Goal: Information Seeking & Learning: Learn about a topic

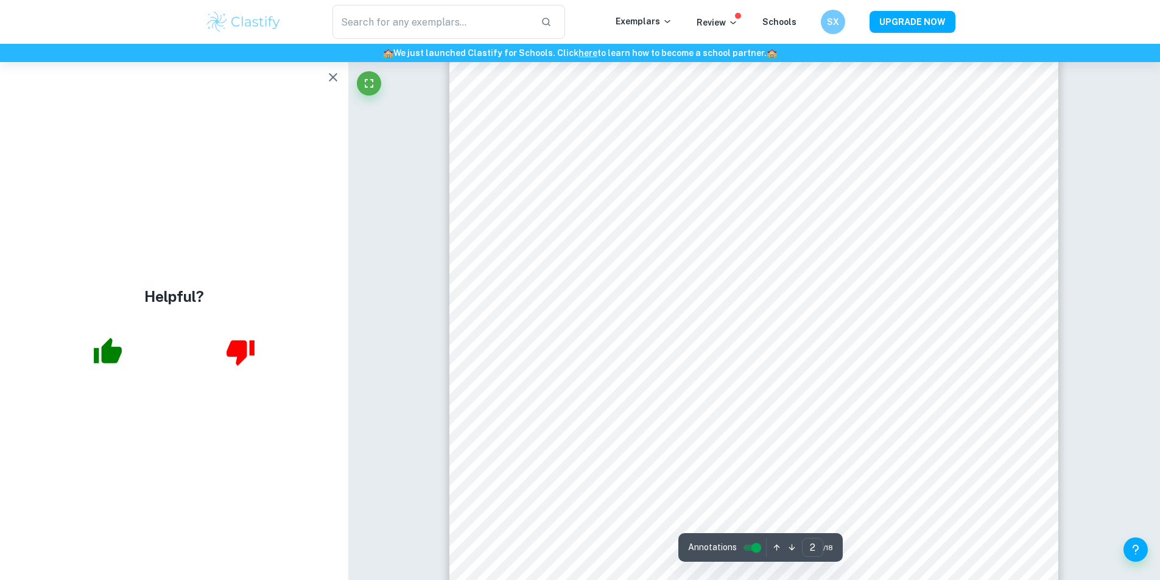
scroll to position [1166, 0]
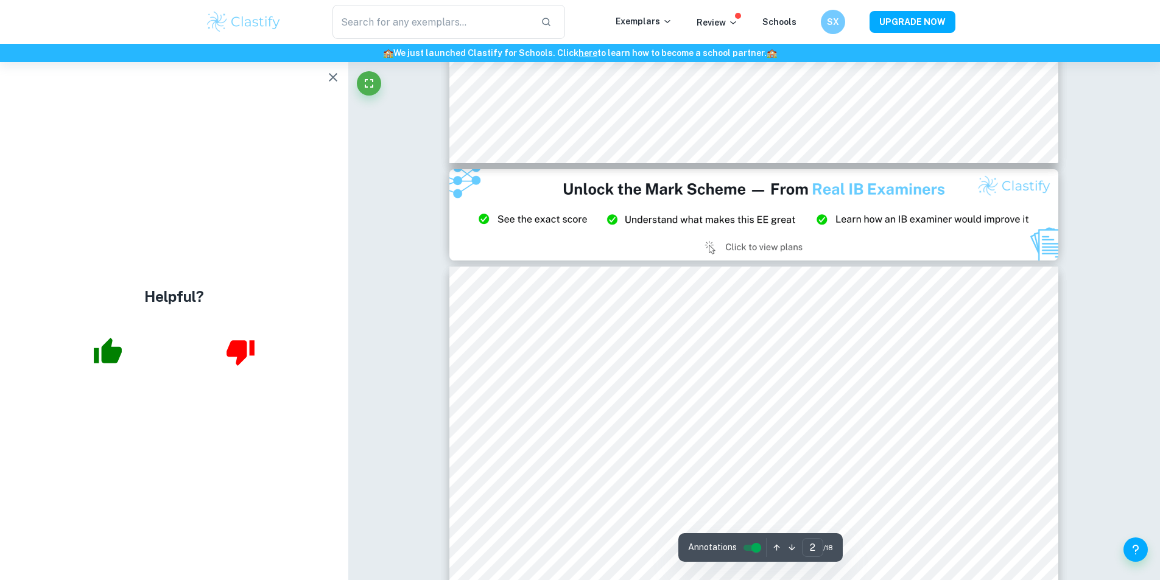
type input "3"
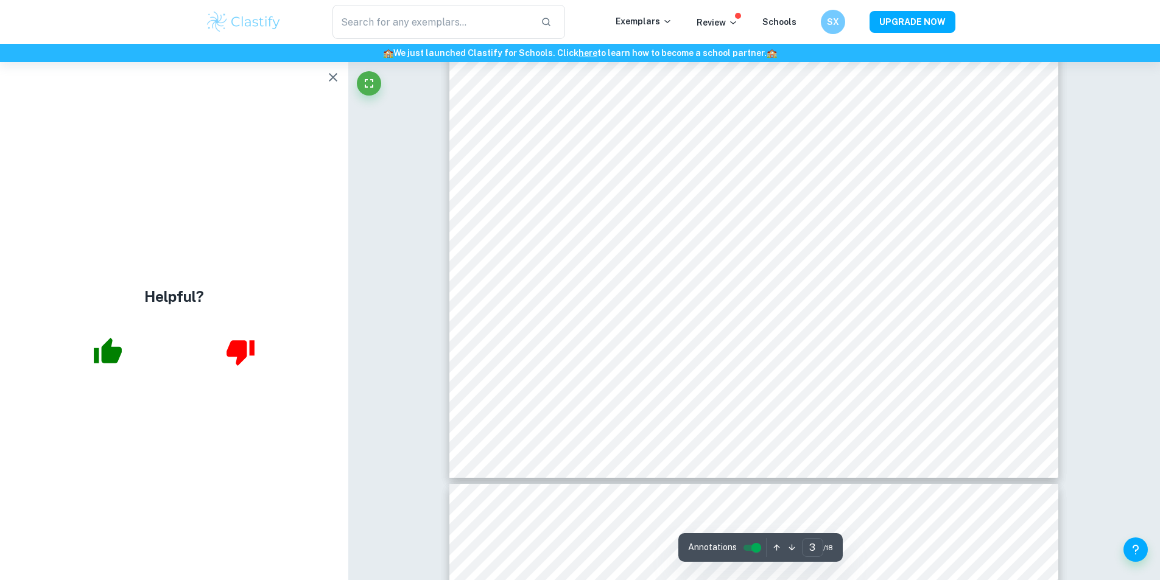
scroll to position [2384, 0]
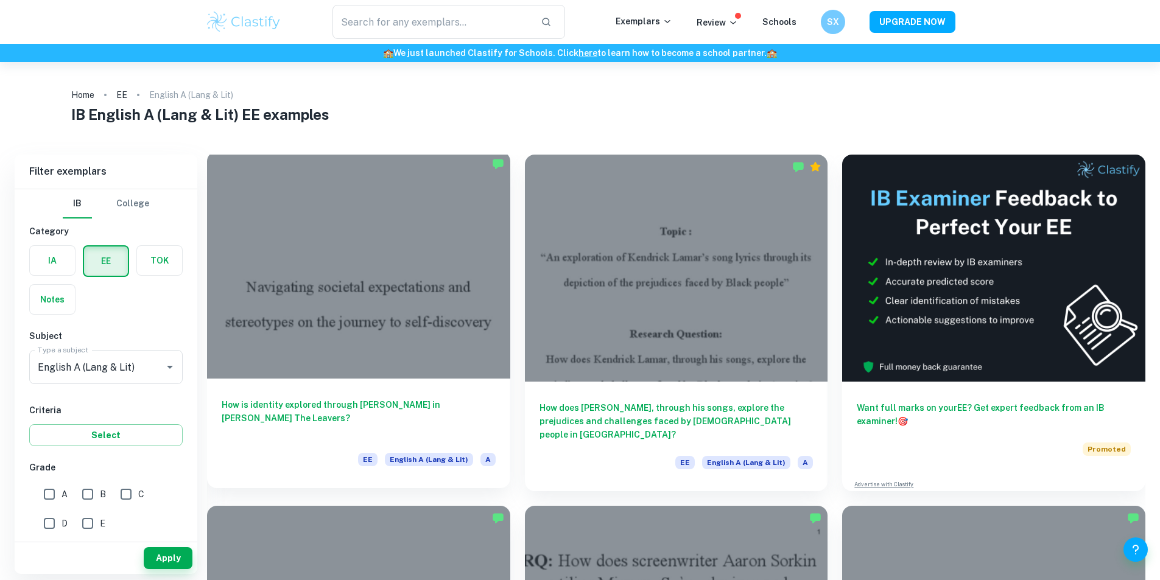
click at [306, 398] on h6 "How is identity explored through Deming Guo in Lisa Ko’s The Leavers?" at bounding box center [359, 418] width 274 height 40
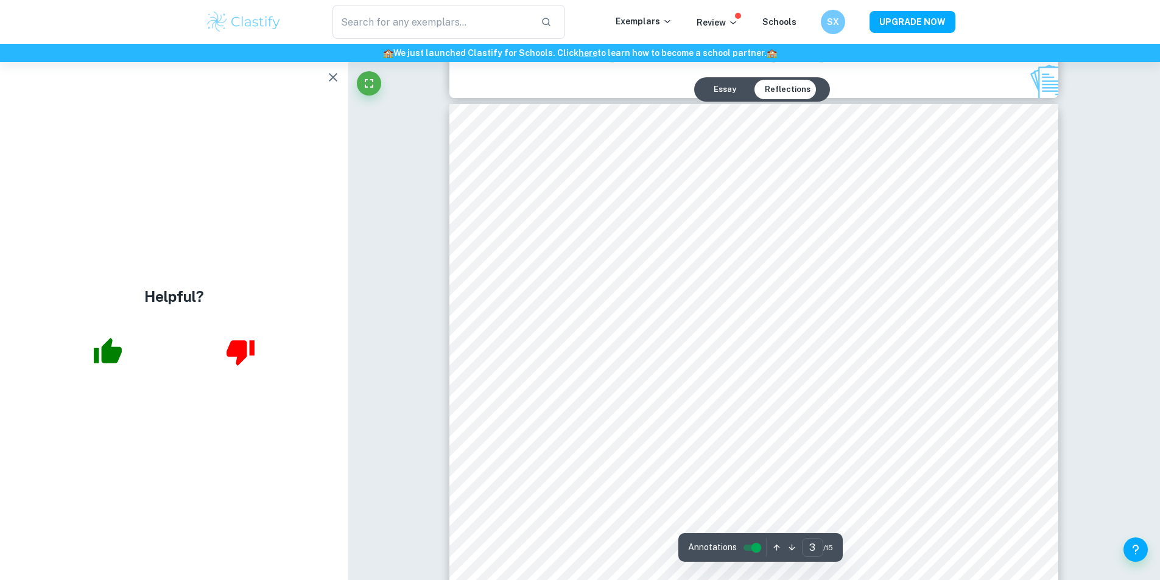
scroll to position [1926, 0]
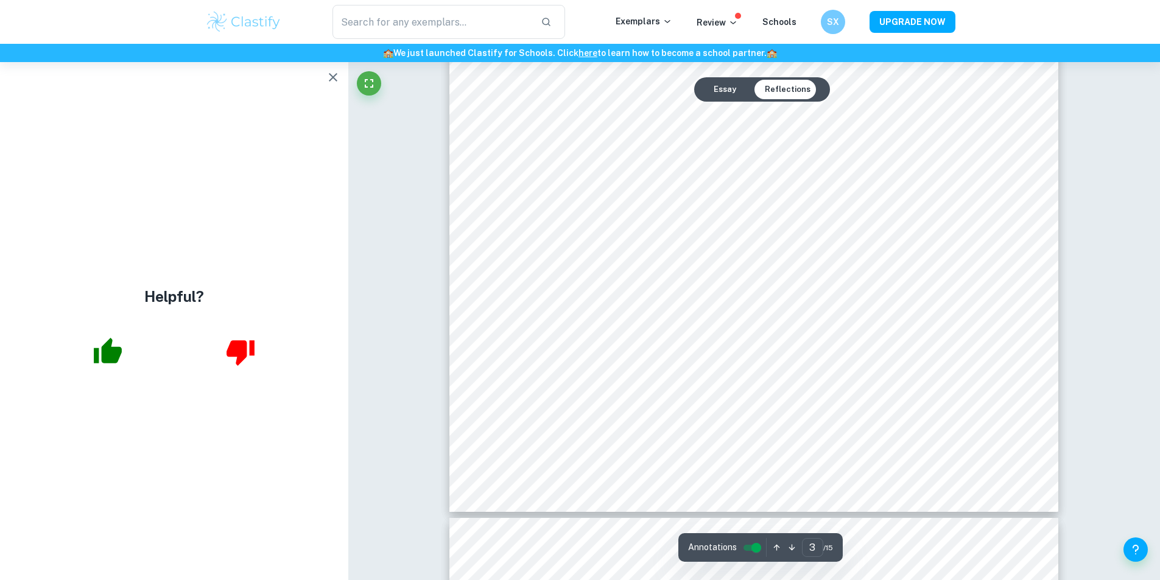
type input "4"
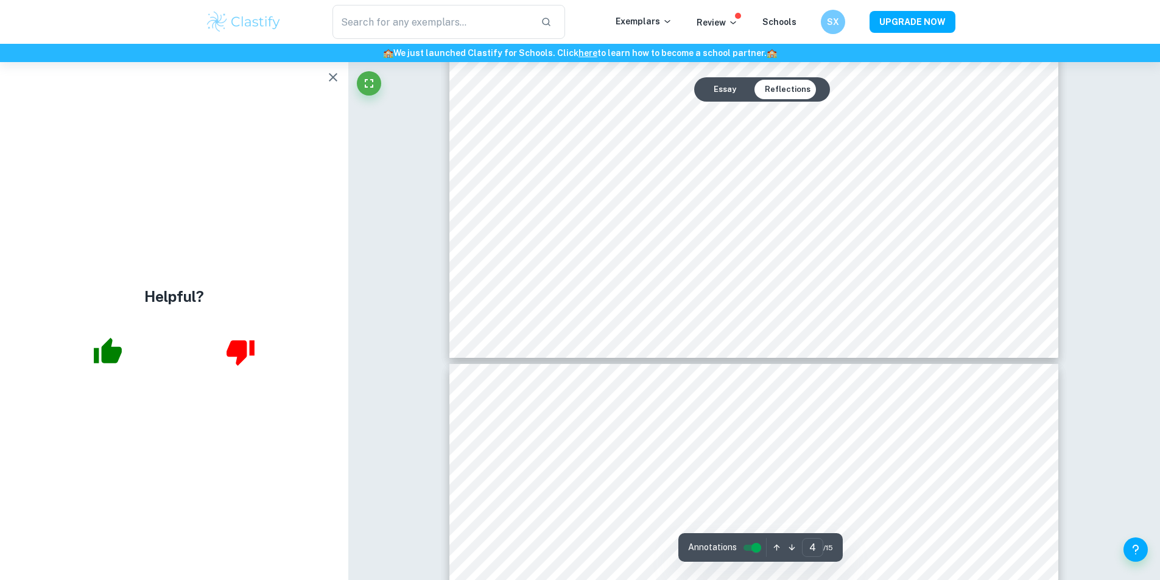
scroll to position [3384, 0]
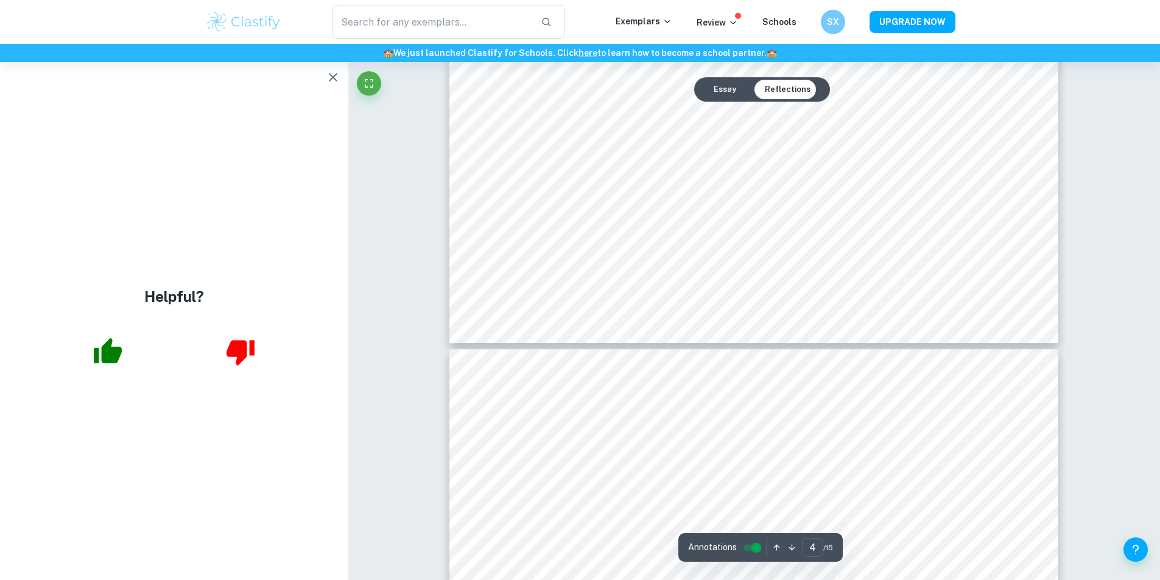
click at [331, 80] on icon "button" at bounding box center [333, 77] width 15 height 15
